Goal: Book appointment/travel/reservation

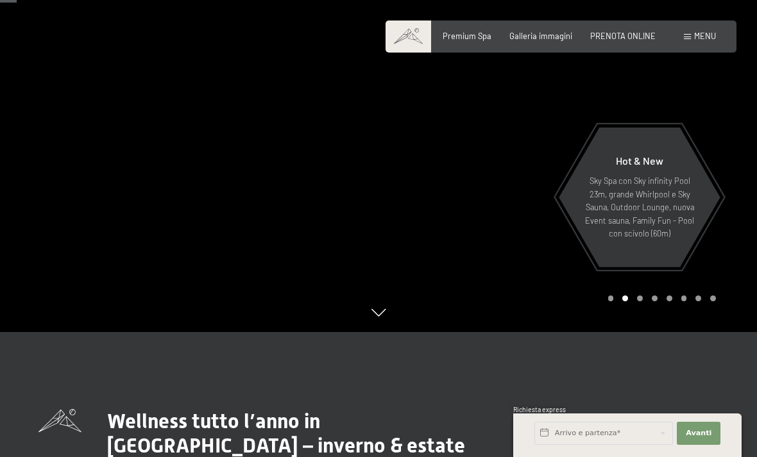
click at [724, 201] on div at bounding box center [567, 103] width 378 height 457
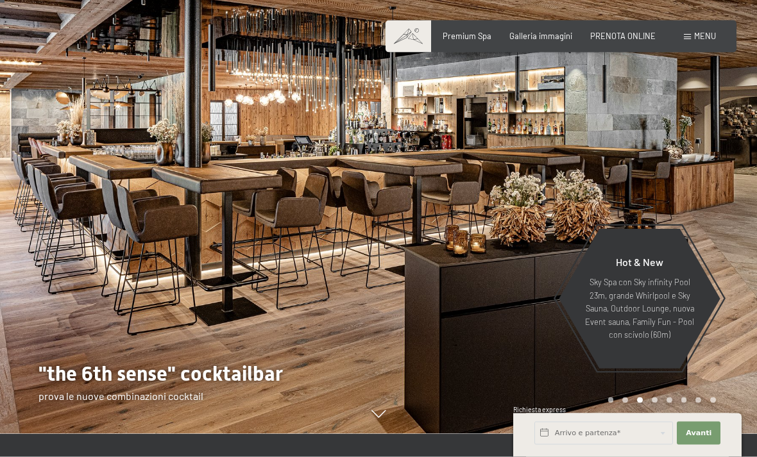
scroll to position [23, 0]
click at [723, 244] on div at bounding box center [567, 205] width 378 height 457
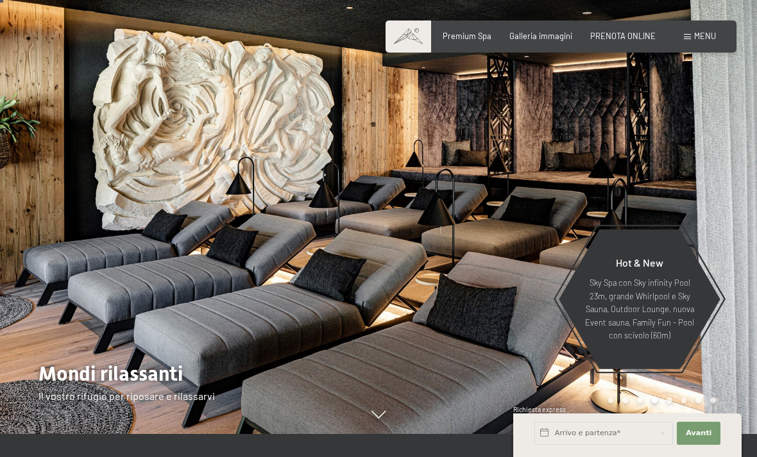
click at [720, 233] on div at bounding box center [567, 205] width 378 height 457
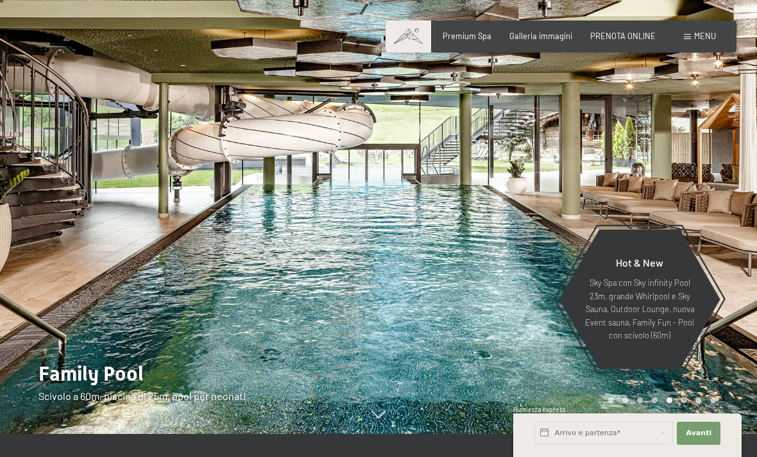
click at [729, 231] on div at bounding box center [567, 205] width 378 height 457
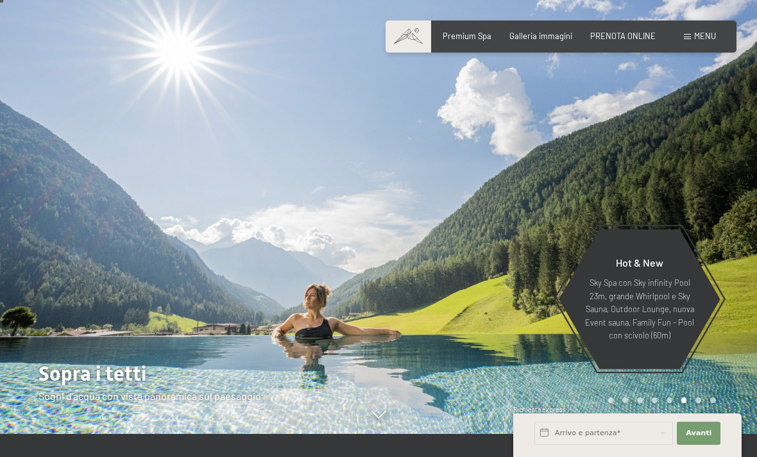
click at [733, 233] on div at bounding box center [567, 205] width 378 height 457
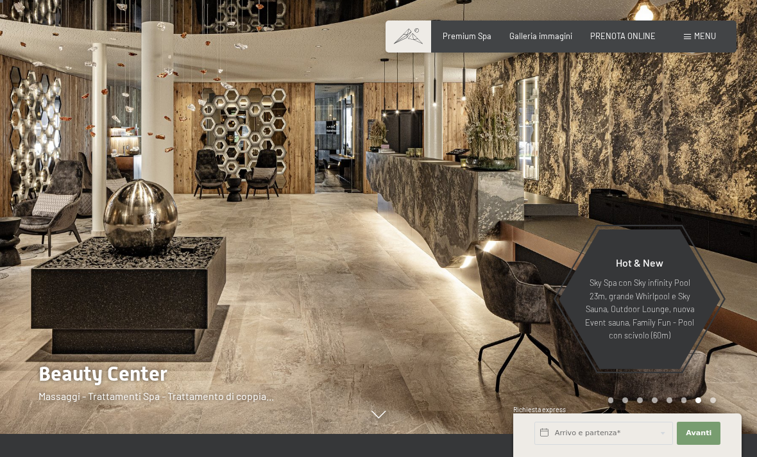
click at [734, 230] on div at bounding box center [567, 205] width 378 height 457
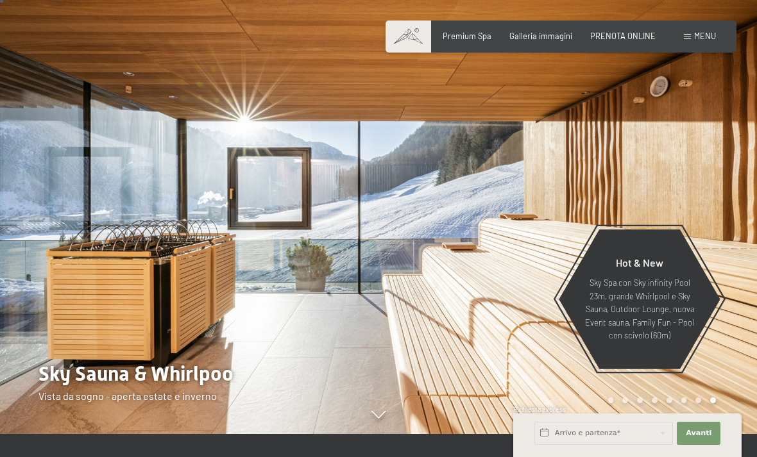
click at [731, 235] on div at bounding box center [567, 205] width 378 height 457
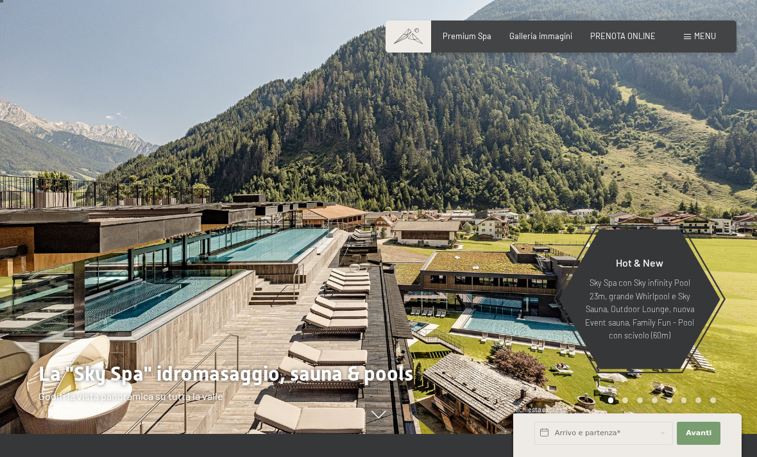
click at [732, 241] on div at bounding box center [567, 205] width 378 height 457
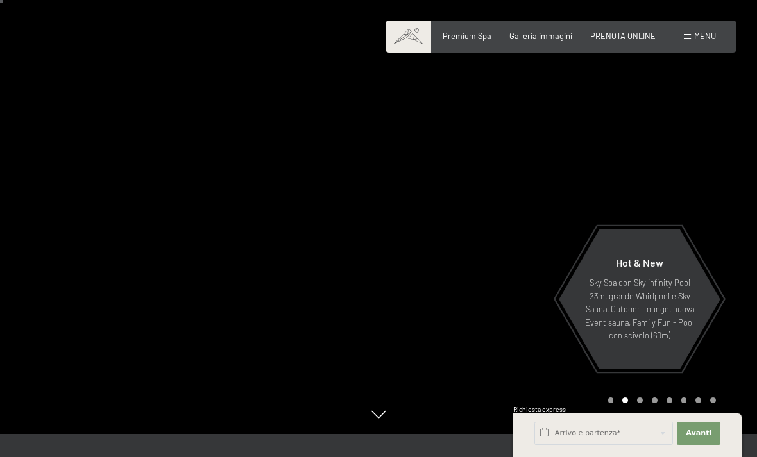
click at [749, 244] on div at bounding box center [567, 205] width 378 height 457
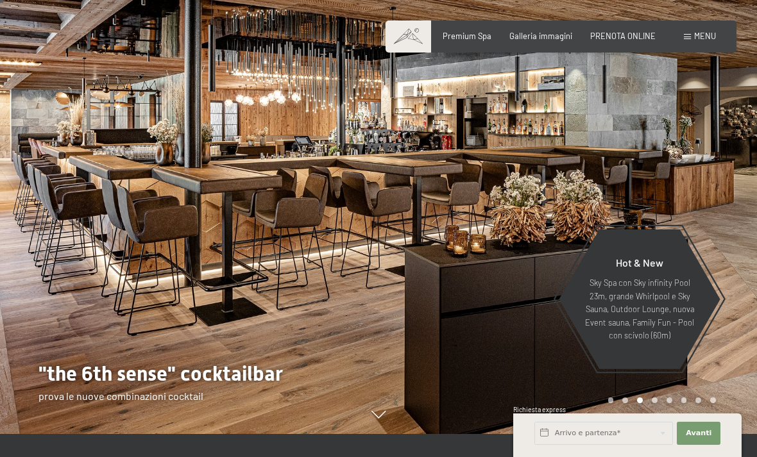
click at [740, 244] on div at bounding box center [567, 205] width 378 height 457
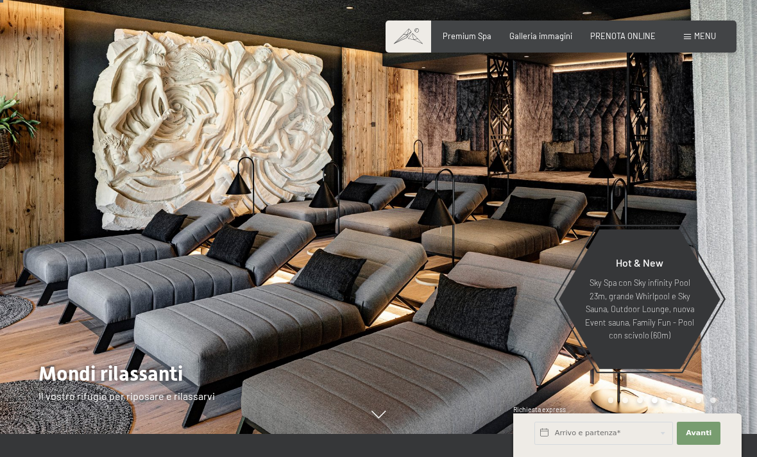
click at [739, 244] on div at bounding box center [567, 205] width 378 height 457
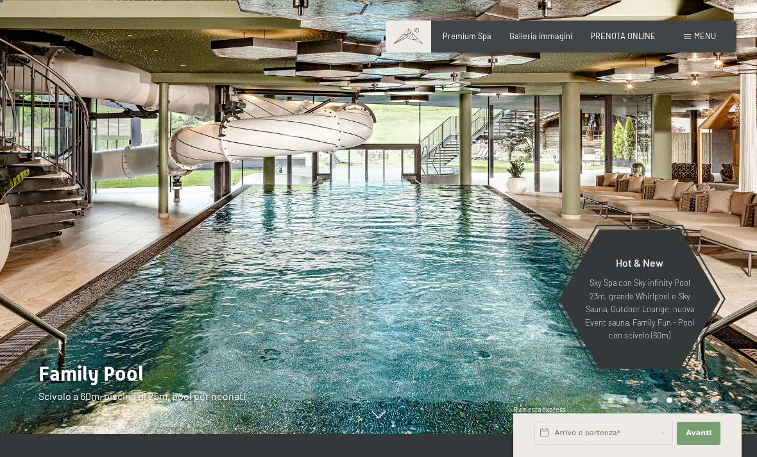
click at [733, 243] on div at bounding box center [567, 205] width 378 height 457
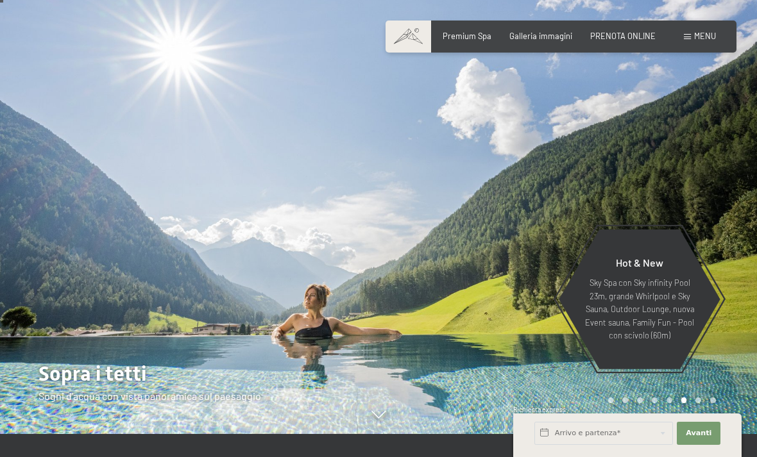
click at [731, 235] on div at bounding box center [567, 205] width 378 height 457
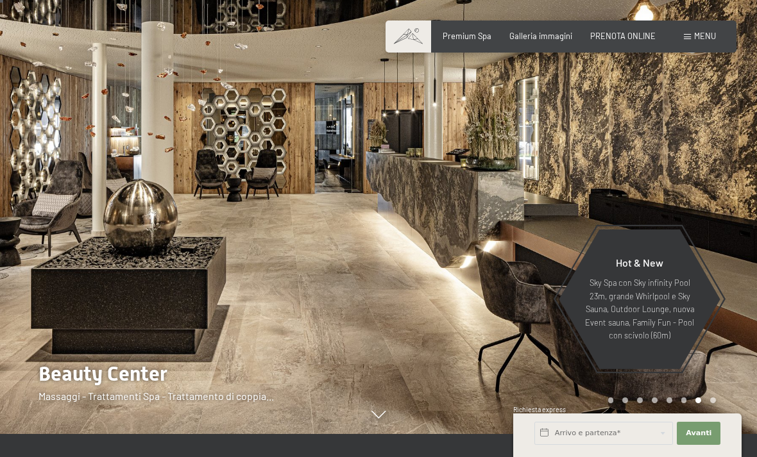
click at [733, 230] on div at bounding box center [567, 205] width 378 height 457
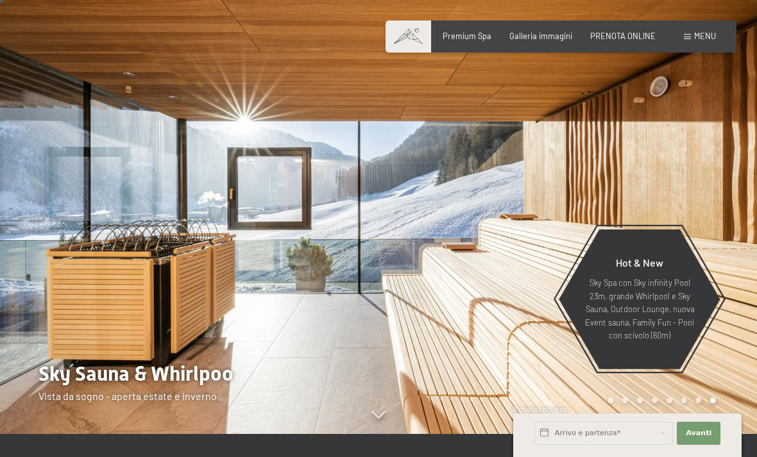
click at [732, 232] on div at bounding box center [567, 205] width 378 height 457
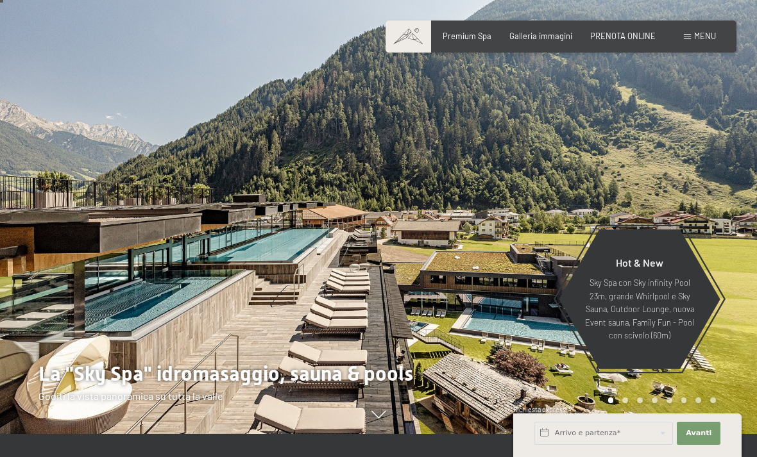
click at [731, 241] on div at bounding box center [567, 205] width 378 height 457
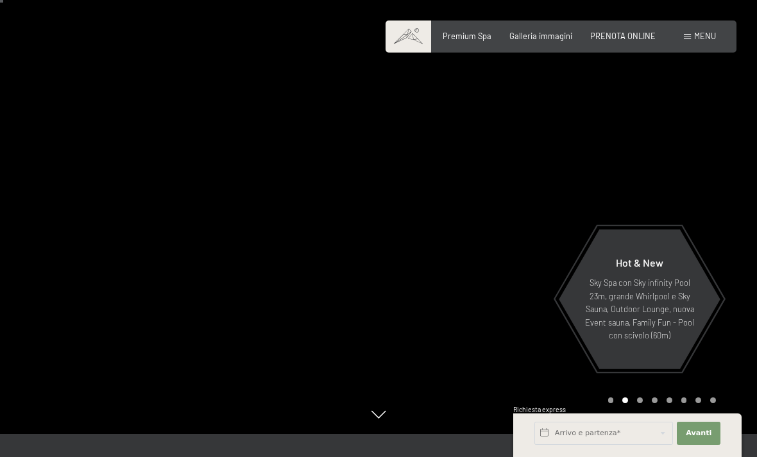
click at [731, 209] on div at bounding box center [567, 205] width 378 height 457
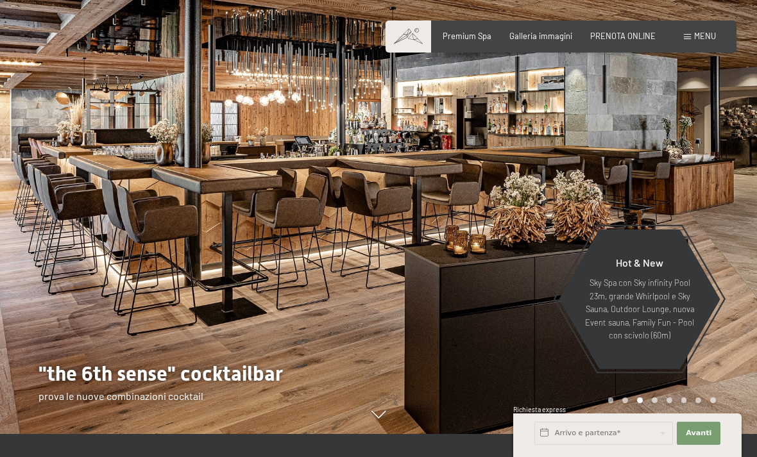
click at [723, 207] on div at bounding box center [567, 205] width 378 height 457
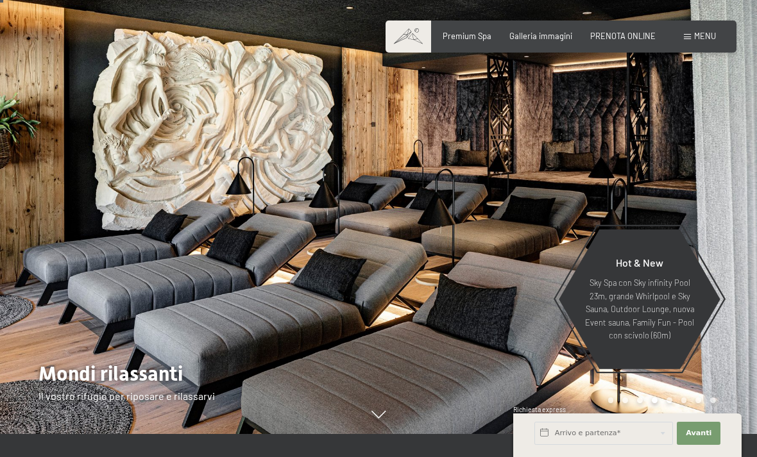
click at [718, 221] on div at bounding box center [567, 205] width 378 height 457
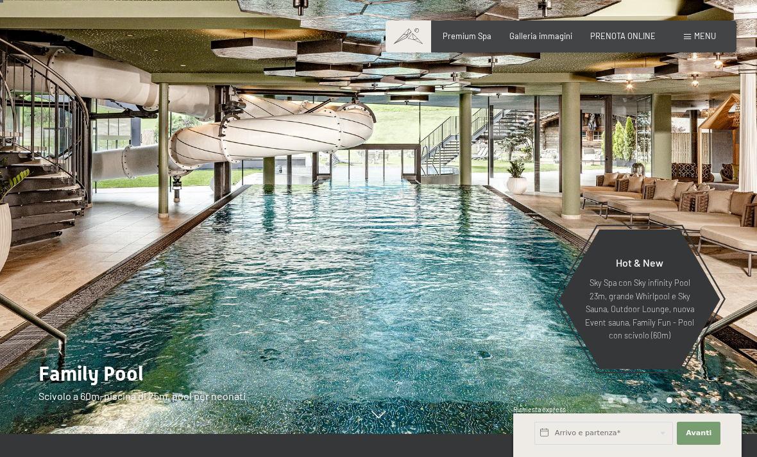
click at [717, 215] on div at bounding box center [567, 205] width 378 height 457
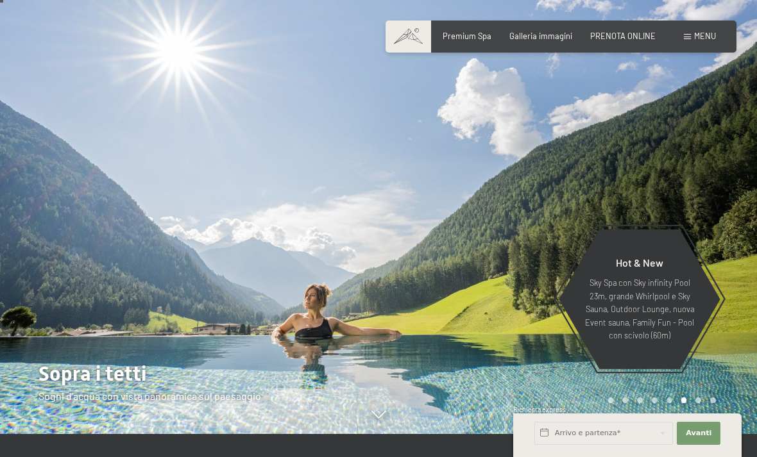
click at [722, 219] on div at bounding box center [567, 205] width 378 height 457
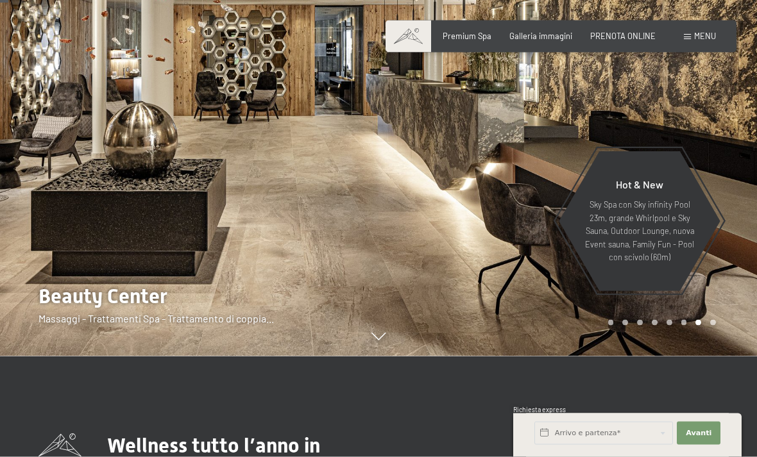
scroll to position [61, 0]
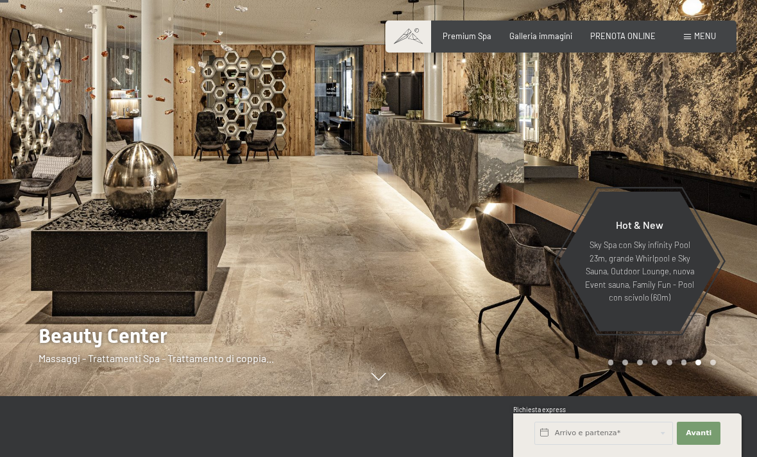
click at [33, 195] on div at bounding box center [189, 167] width 378 height 457
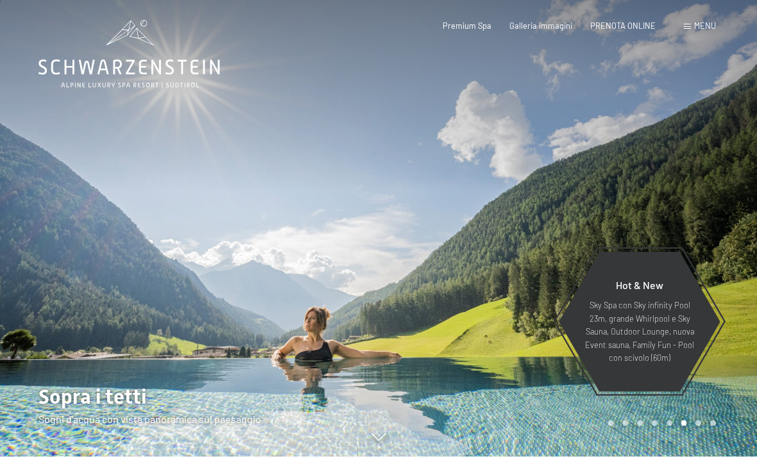
scroll to position [0, 0]
click at [569, 21] on div "Prenotazione Richiesta Premium Spa Galleria immagini PRENOTA ONLINE Menu DE IT …" at bounding box center [561, 27] width 310 height 12
click at [543, 32] on div "Prenotazione Richiesta Premium Spa Galleria immagini PRENOTA ONLINE Menu DE IT …" at bounding box center [561, 27] width 310 height 12
click at [550, 22] on span "Galleria immagini" at bounding box center [540, 26] width 63 height 10
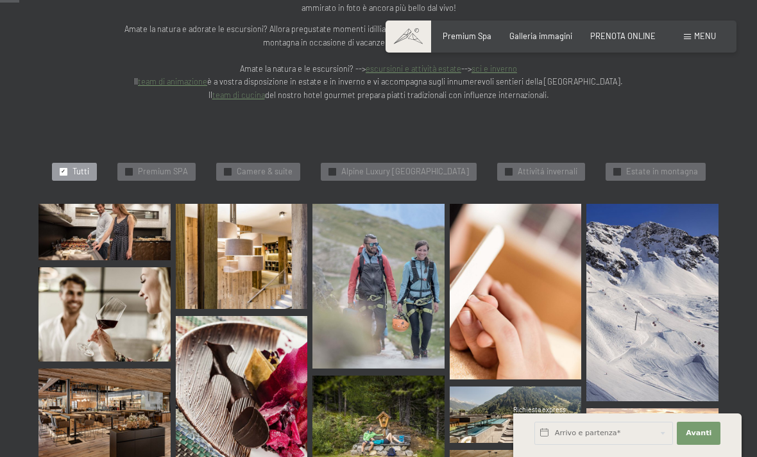
click at [248, 166] on span "Camere & suite" at bounding box center [265, 172] width 56 height 12
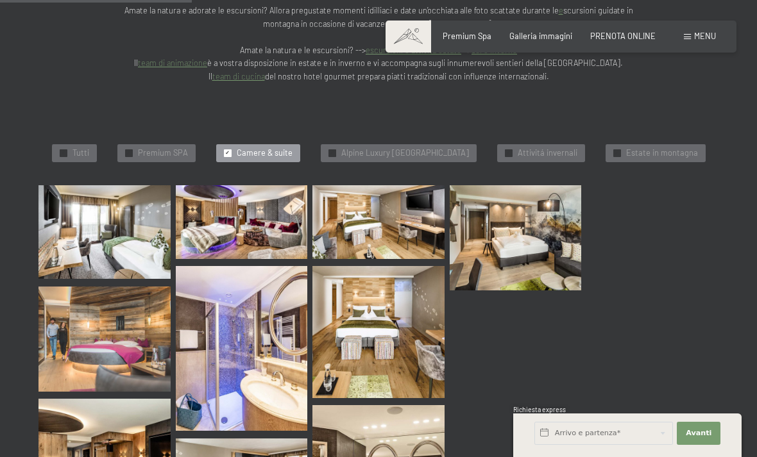
scroll to position [289, 0]
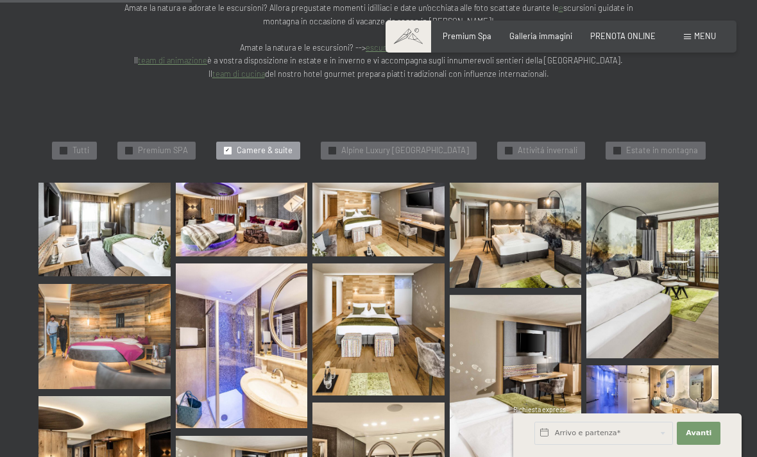
click at [85, 207] on img at bounding box center [104, 230] width 132 height 94
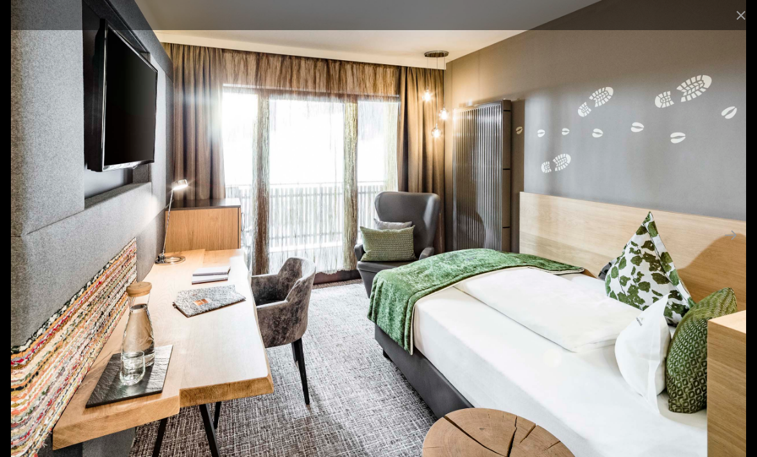
click at [724, 248] on button "Next slide" at bounding box center [730, 235] width 27 height 25
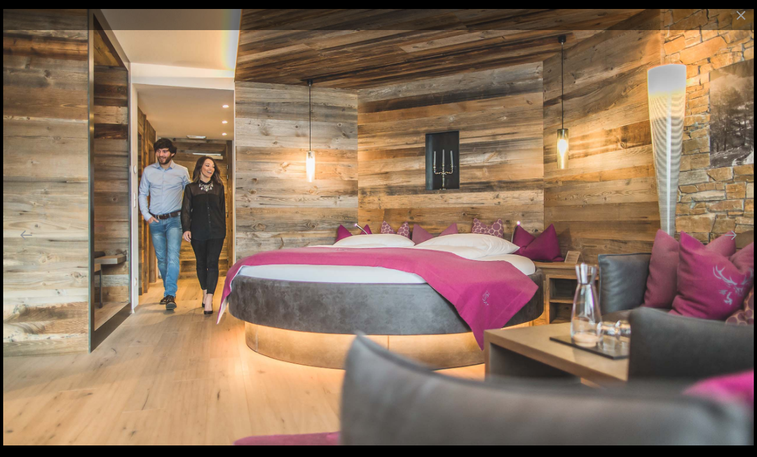
click at [729, 248] on button "Next slide" at bounding box center [730, 235] width 27 height 25
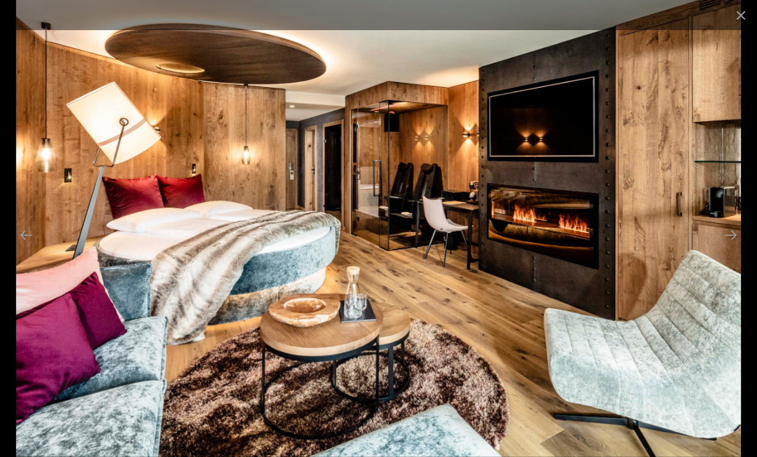
click at [728, 248] on button "Next slide" at bounding box center [730, 235] width 27 height 25
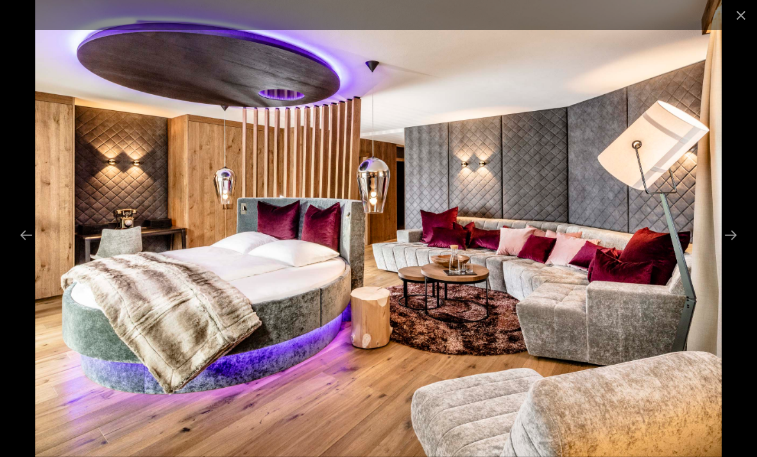
click at [729, 248] on button "Next slide" at bounding box center [730, 235] width 27 height 25
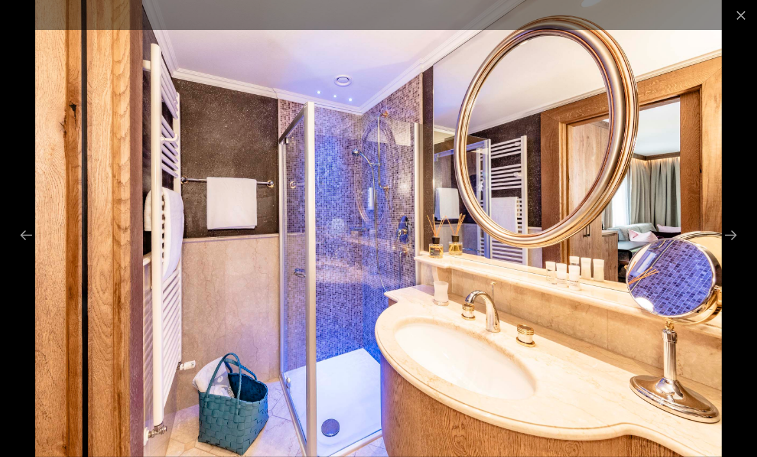
click at [30, 248] on button "Previous slide" at bounding box center [26, 235] width 27 height 25
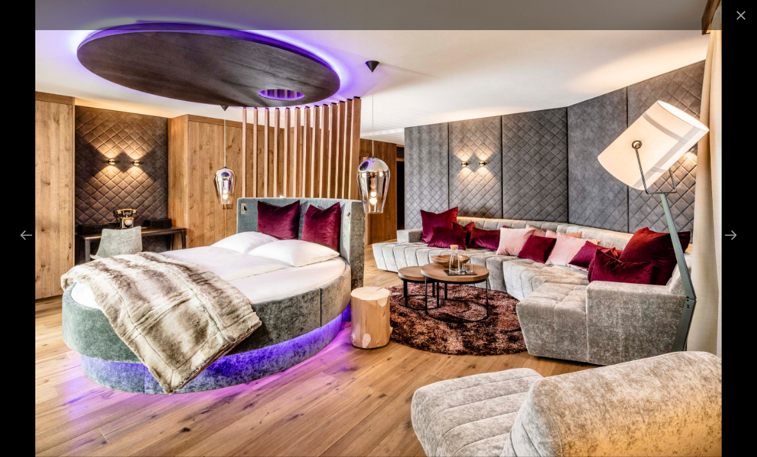
click at [719, 248] on button "Next slide" at bounding box center [730, 235] width 27 height 25
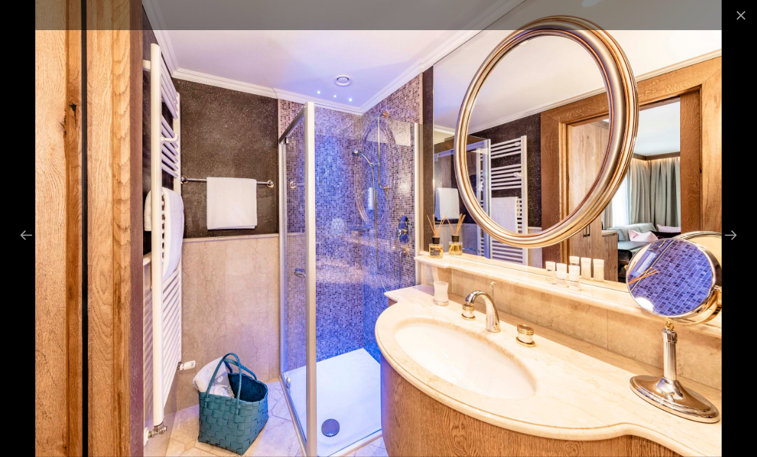
click at [728, 248] on button "Next slide" at bounding box center [730, 235] width 27 height 25
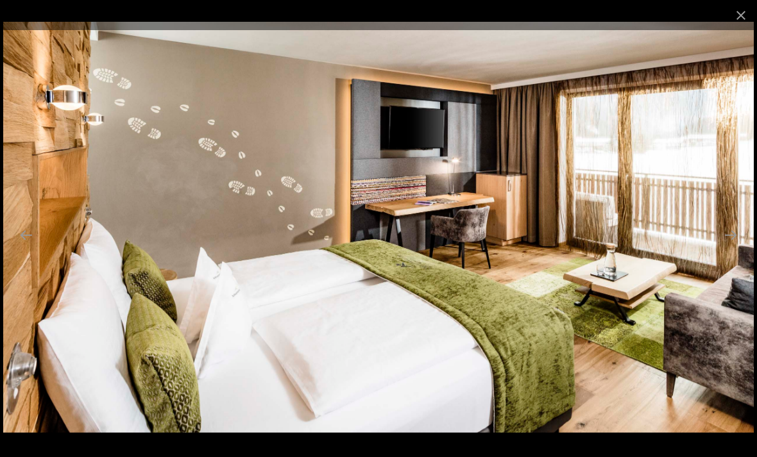
click at [720, 248] on button "Next slide" at bounding box center [730, 235] width 27 height 25
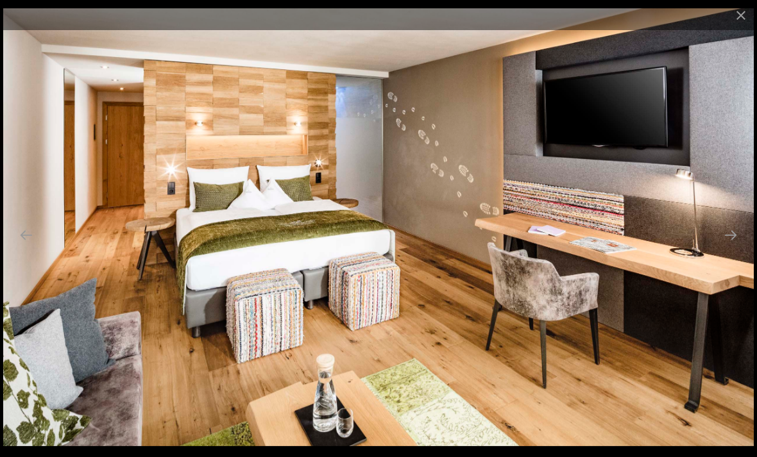
click at [727, 248] on button "Next slide" at bounding box center [730, 235] width 27 height 25
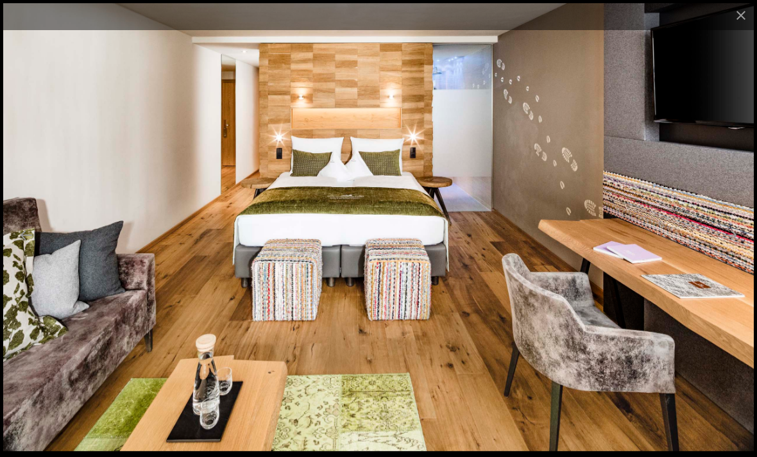
click at [727, 248] on button "Next slide" at bounding box center [730, 235] width 27 height 25
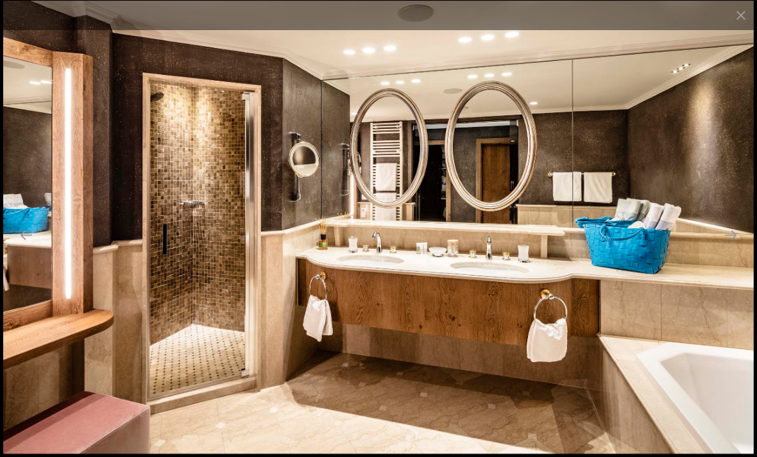
click at [722, 248] on button "Next slide" at bounding box center [730, 235] width 27 height 25
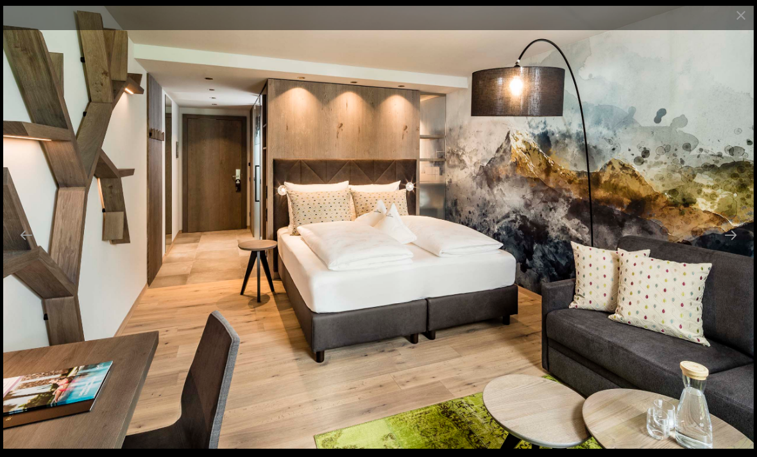
click at [730, 248] on button "Next slide" at bounding box center [730, 235] width 27 height 25
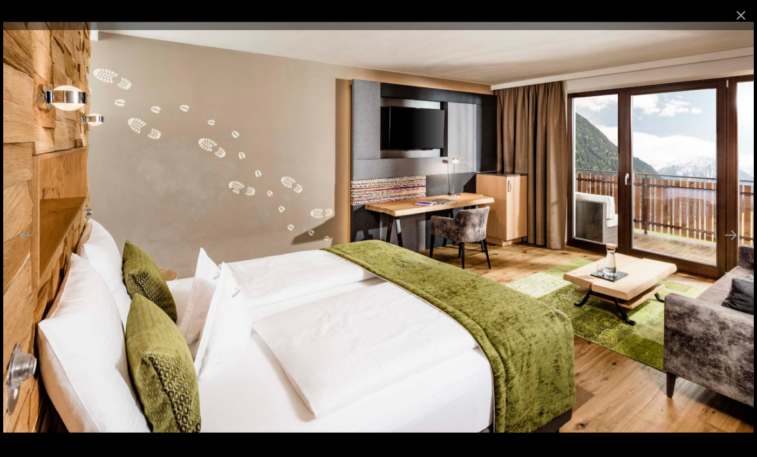
click at [728, 248] on button "Next slide" at bounding box center [730, 235] width 27 height 25
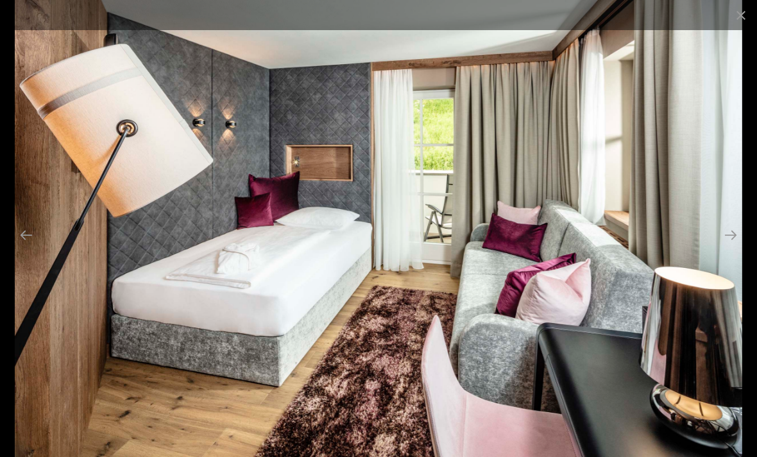
click at [722, 248] on button "Next slide" at bounding box center [730, 235] width 27 height 25
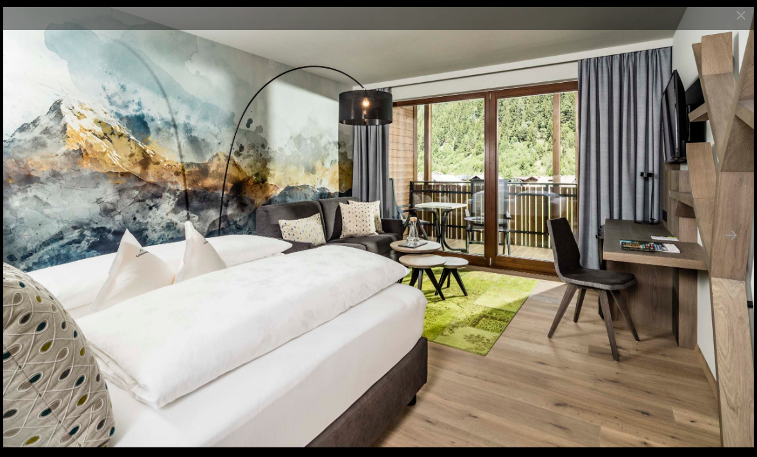
click at [727, 248] on button "Next slide" at bounding box center [730, 235] width 27 height 25
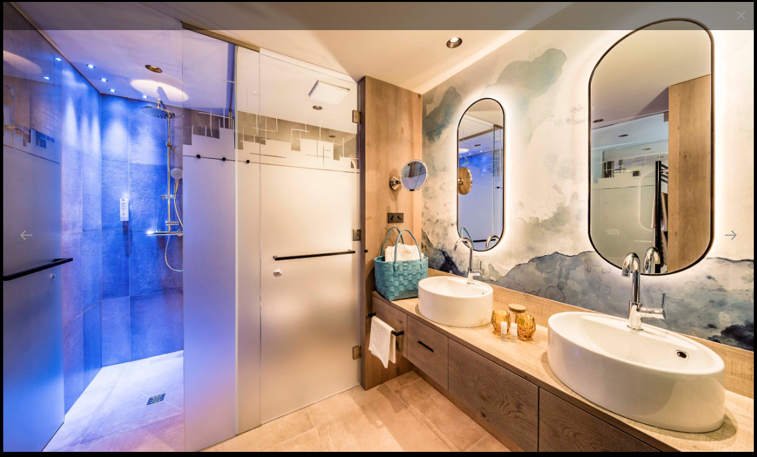
click at [725, 248] on button "Next slide" at bounding box center [730, 235] width 27 height 25
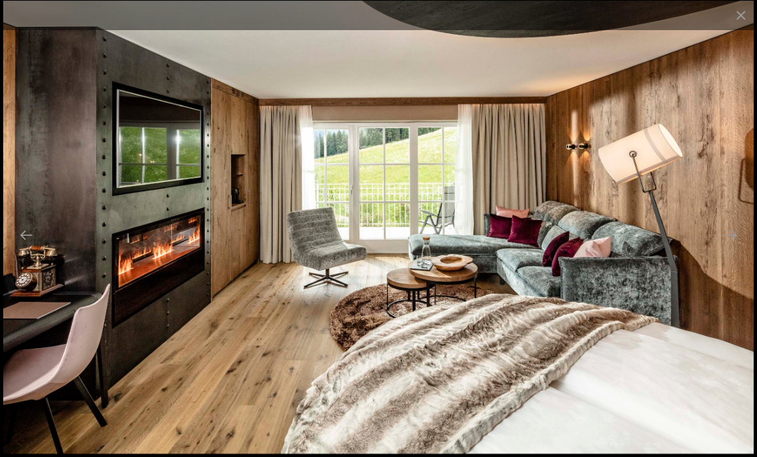
click at [723, 248] on button "Next slide" at bounding box center [730, 235] width 27 height 25
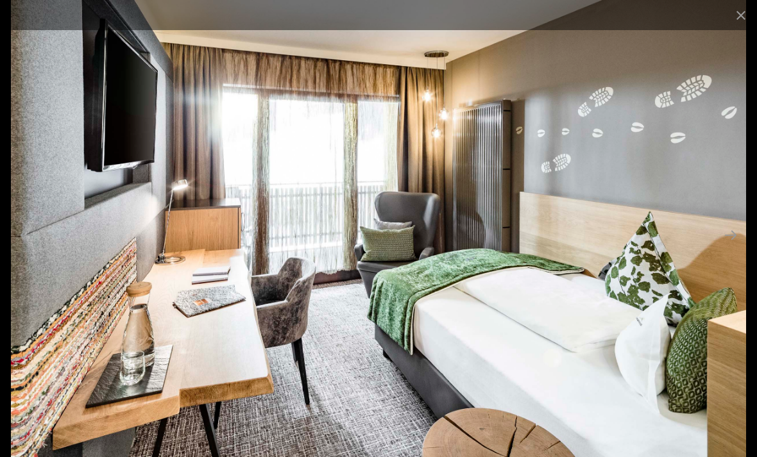
click at [722, 248] on button "Next slide" at bounding box center [730, 235] width 27 height 25
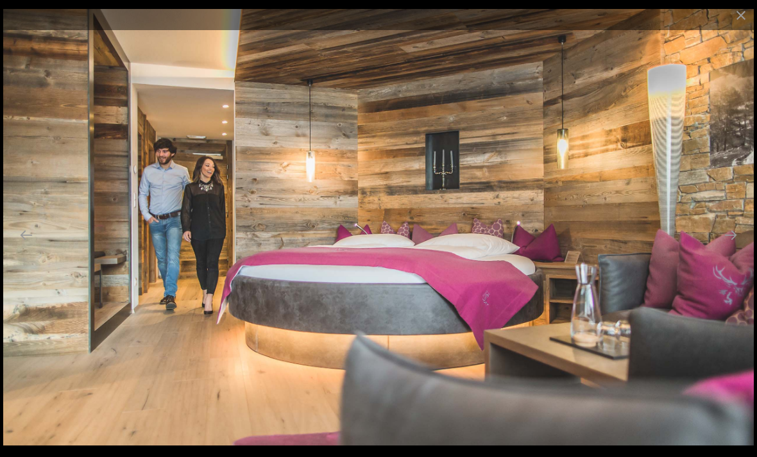
click at [731, 17] on button "Close gallery" at bounding box center [741, 15] width 32 height 30
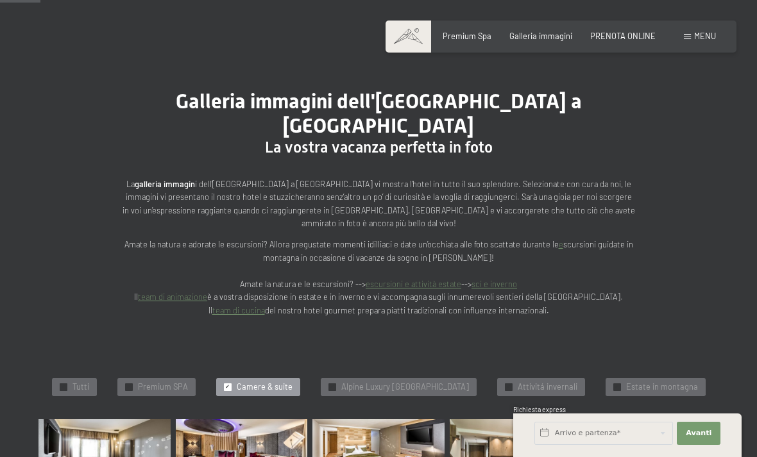
scroll to position [0, 0]
